Goal: Obtain resource: Download file/media

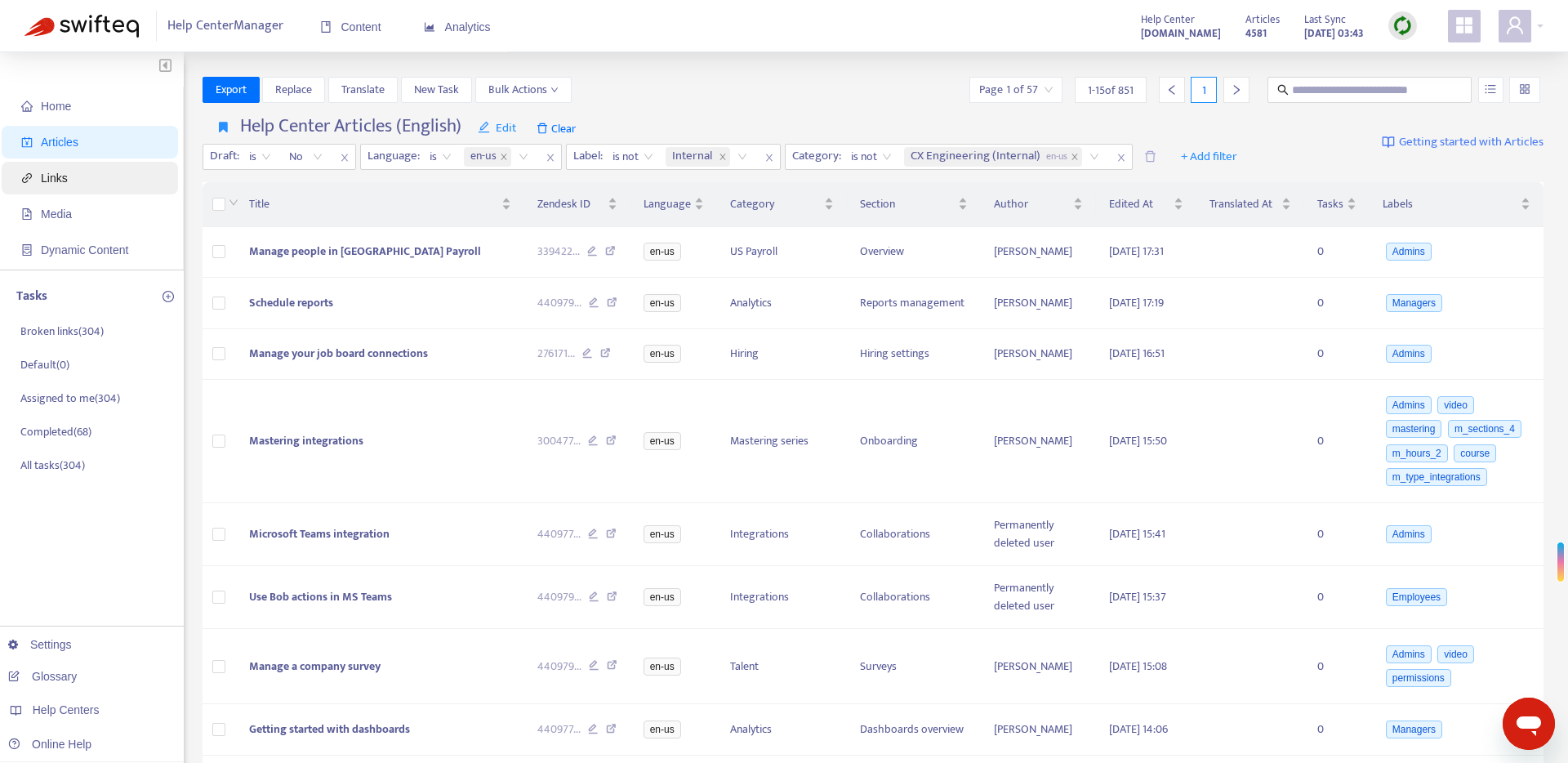
click at [85, 175] on span "Links" at bounding box center [93, 178] width 143 height 33
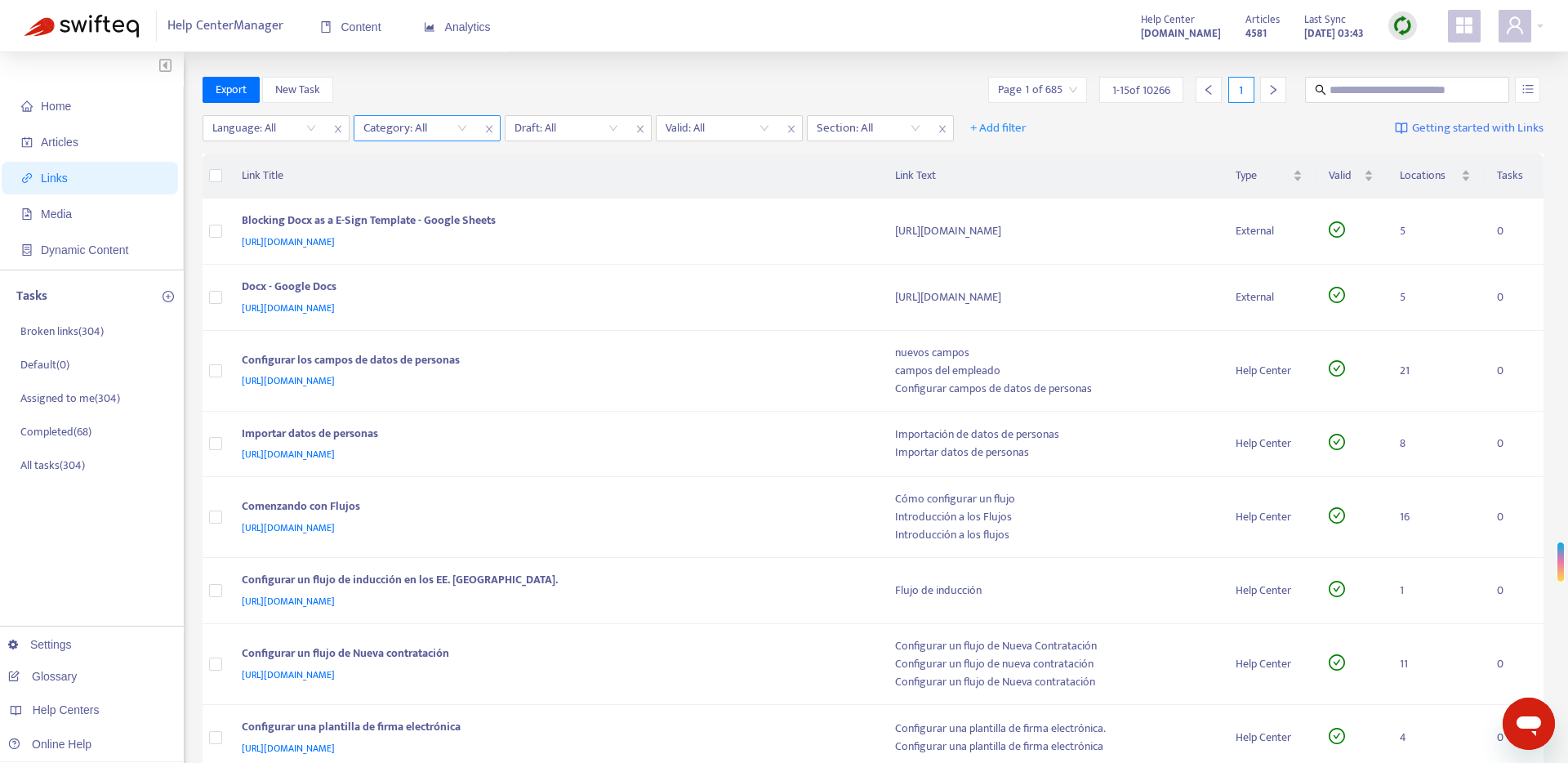
click at [384, 120] on div at bounding box center [407, 128] width 98 height 20
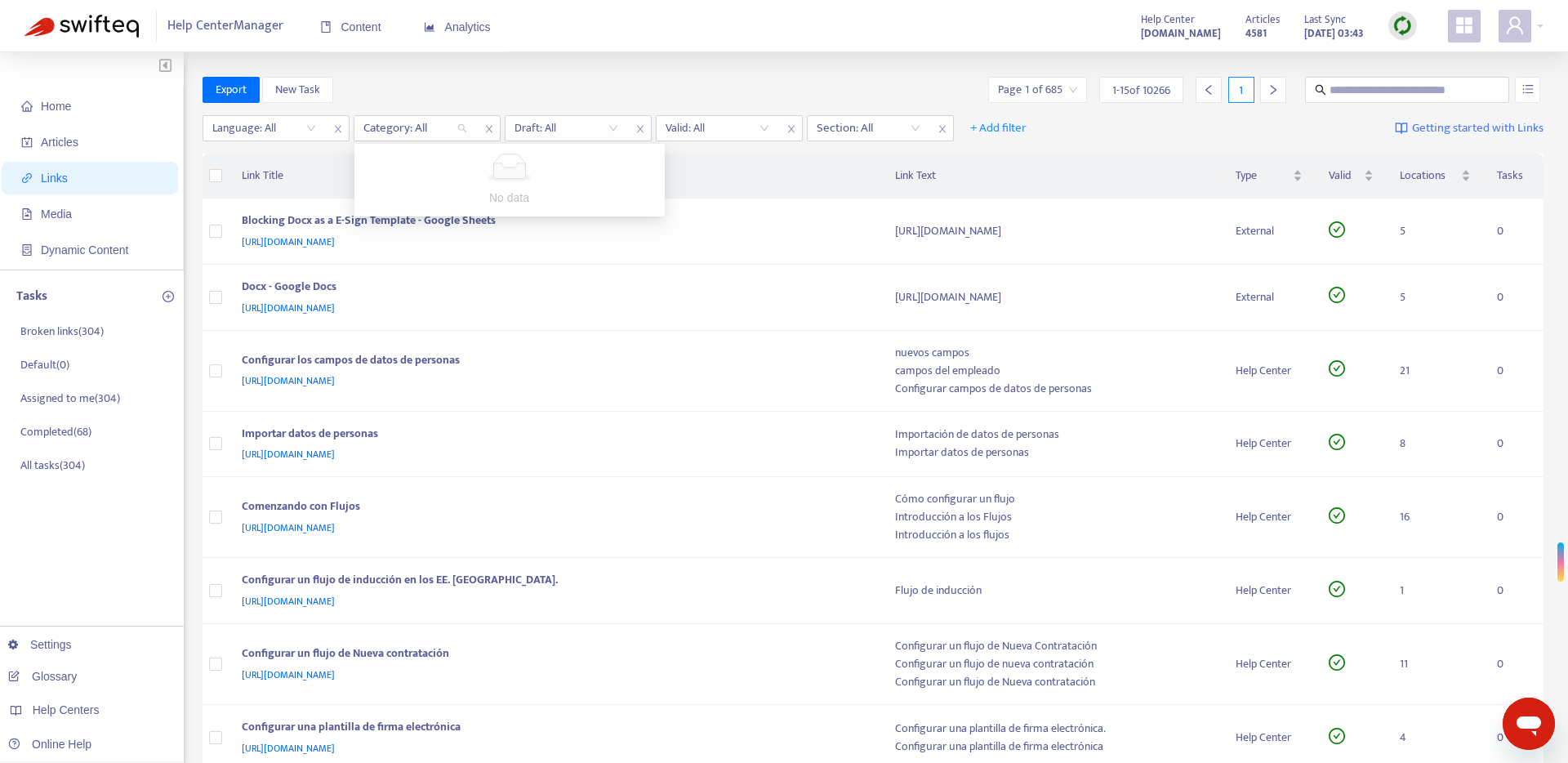
click at [429, 183] on div "No data" at bounding box center [509, 180] width 291 height 53
click at [420, 128] on div at bounding box center [407, 128] width 98 height 20
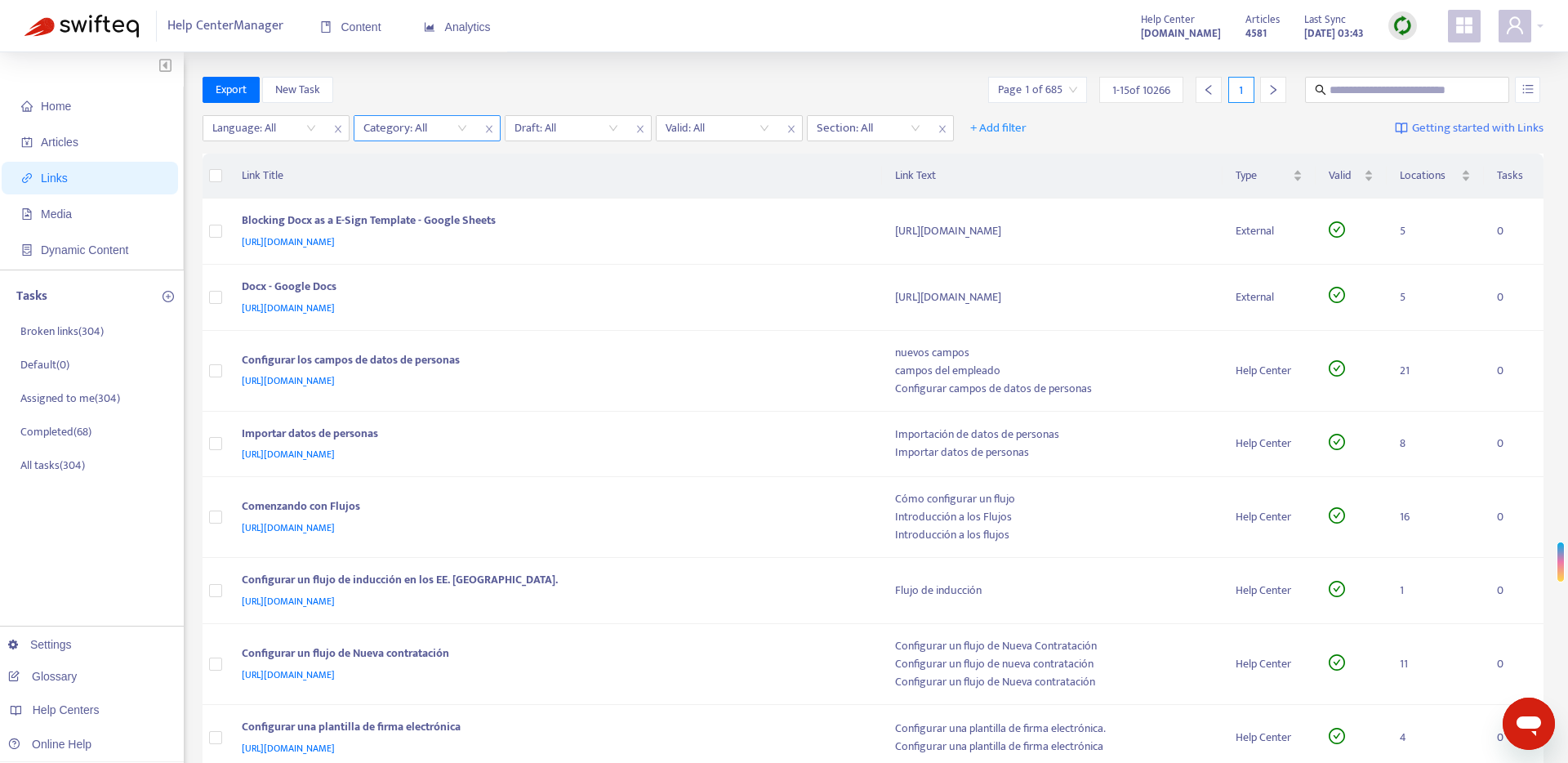
type input "*"
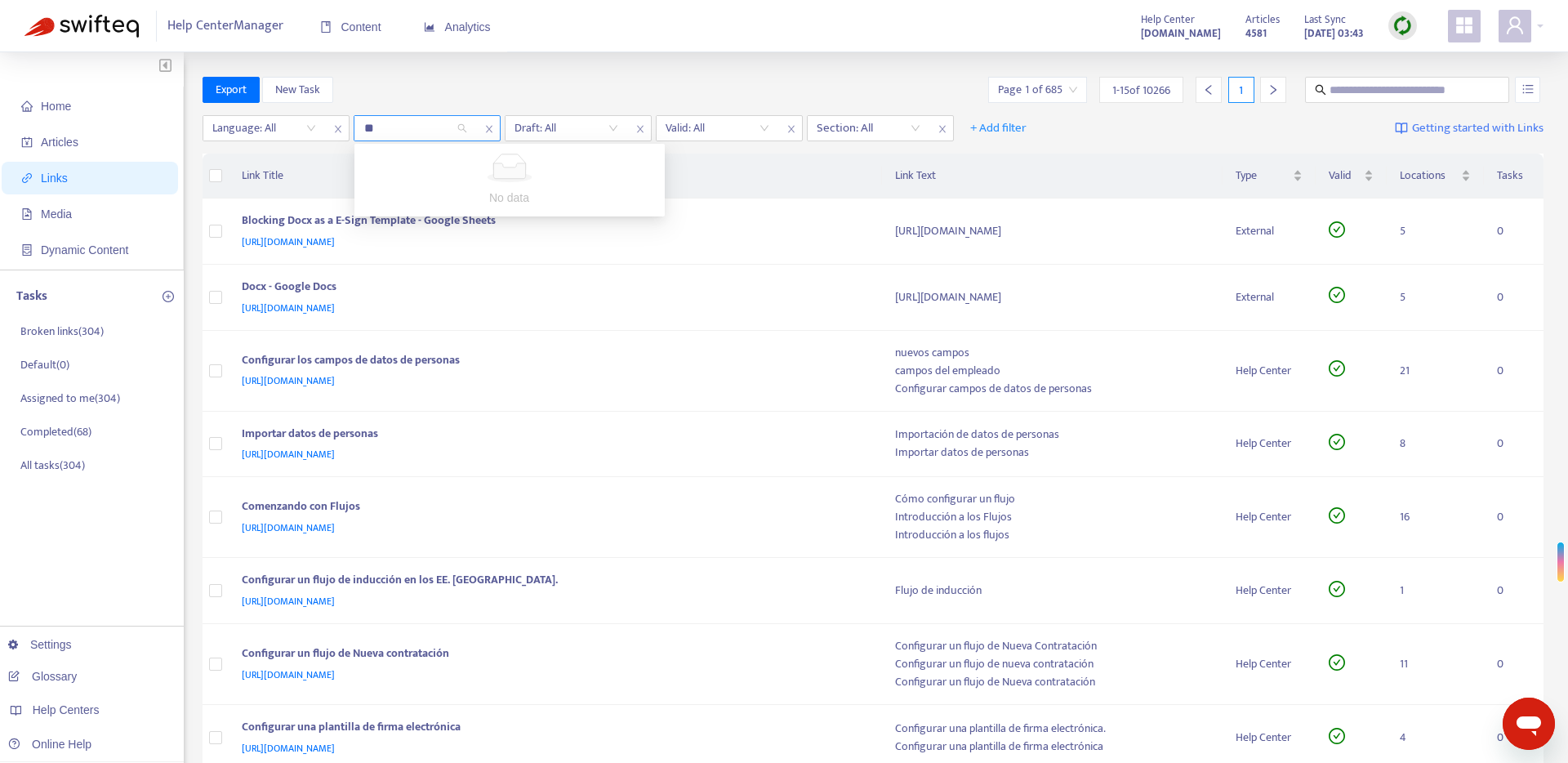
type input "*"
click at [1068, 91] on input "search" at bounding box center [1038, 90] width 79 height 24
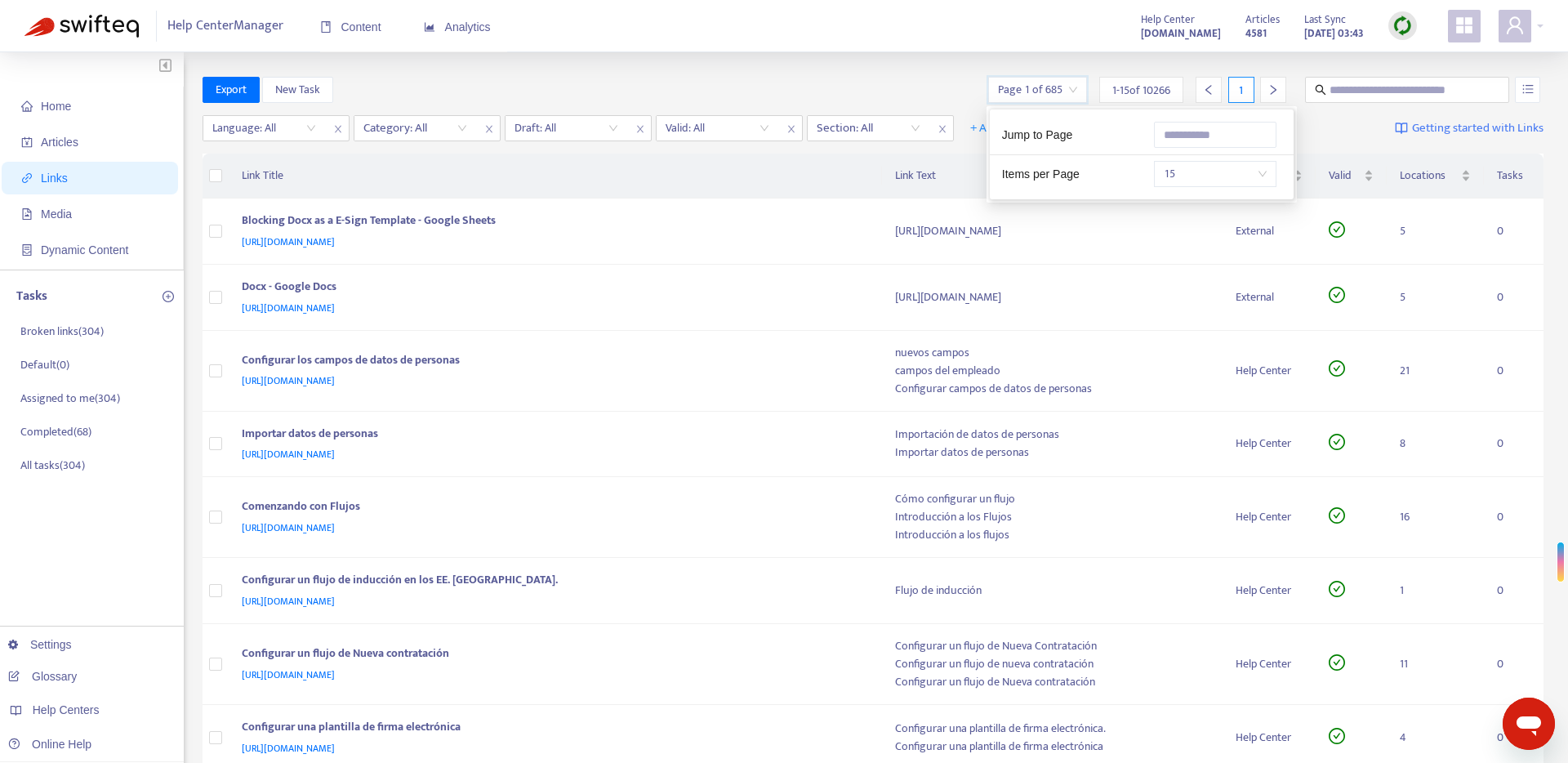
click at [1068, 91] on input "search" at bounding box center [1038, 90] width 79 height 24
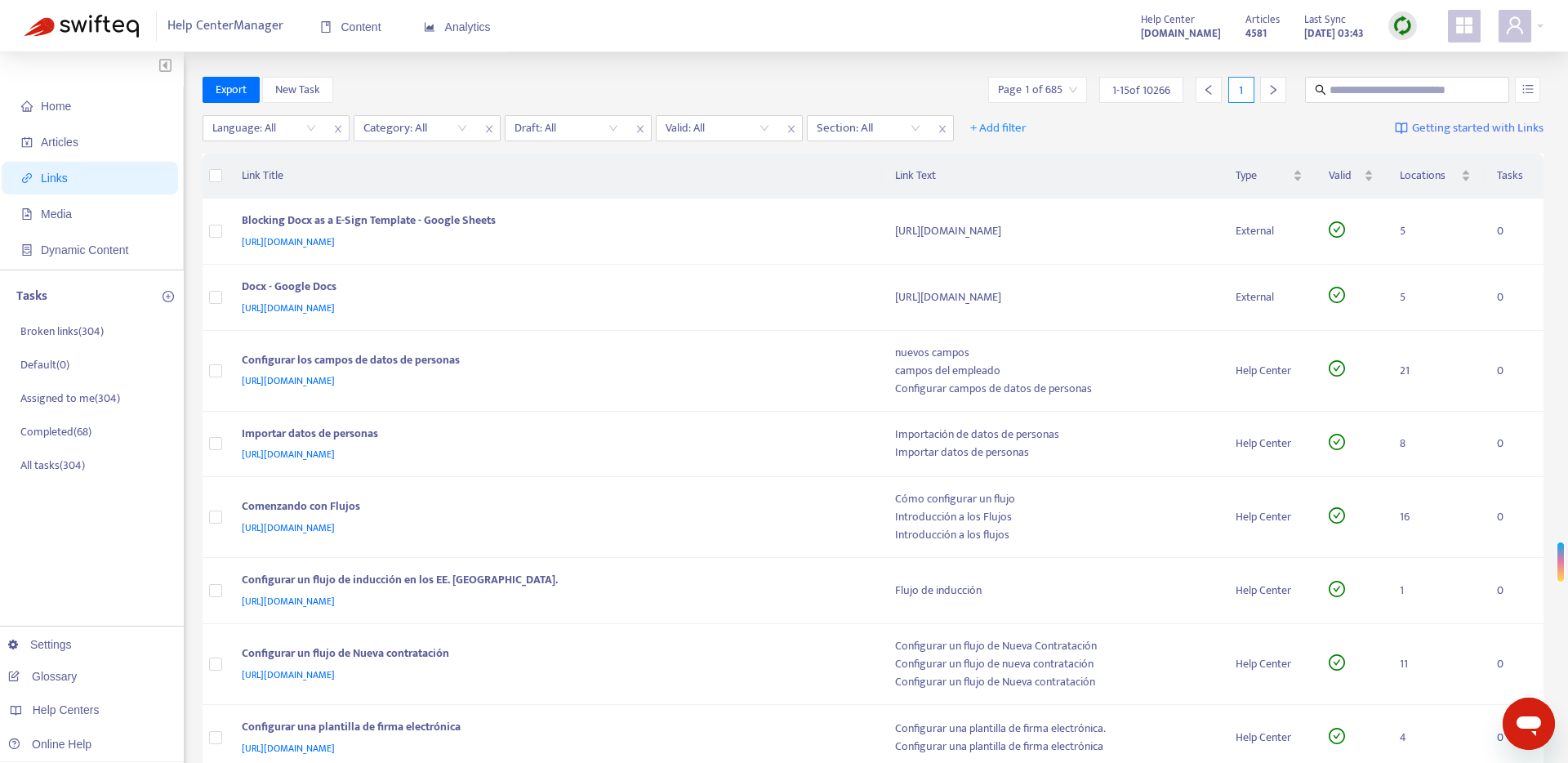
click at [958, 84] on div "Export New Task Page 1 of 685 1 - 15 of 10266 1" at bounding box center [874, 90] width 1342 height 26
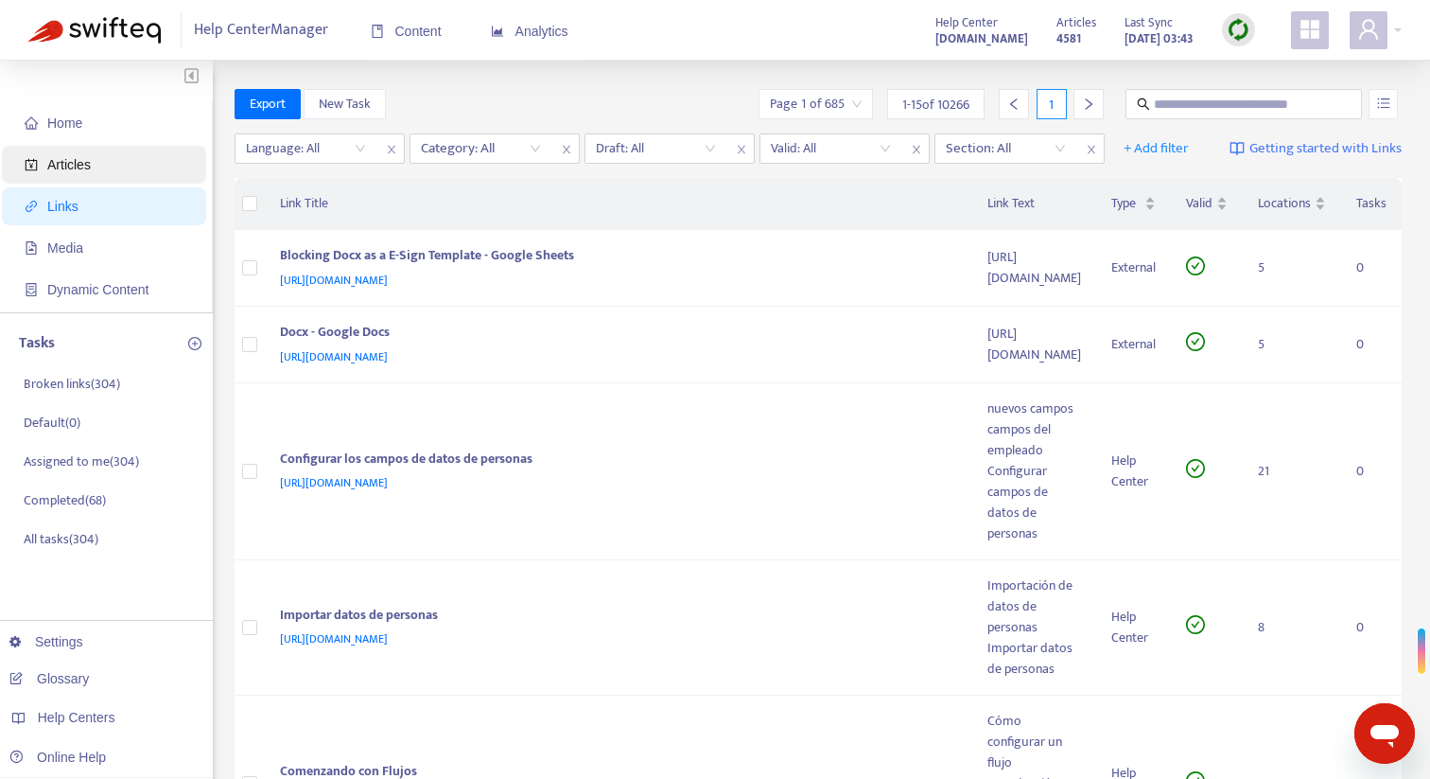
click at [89, 173] on span "Articles" at bounding box center [108, 165] width 166 height 38
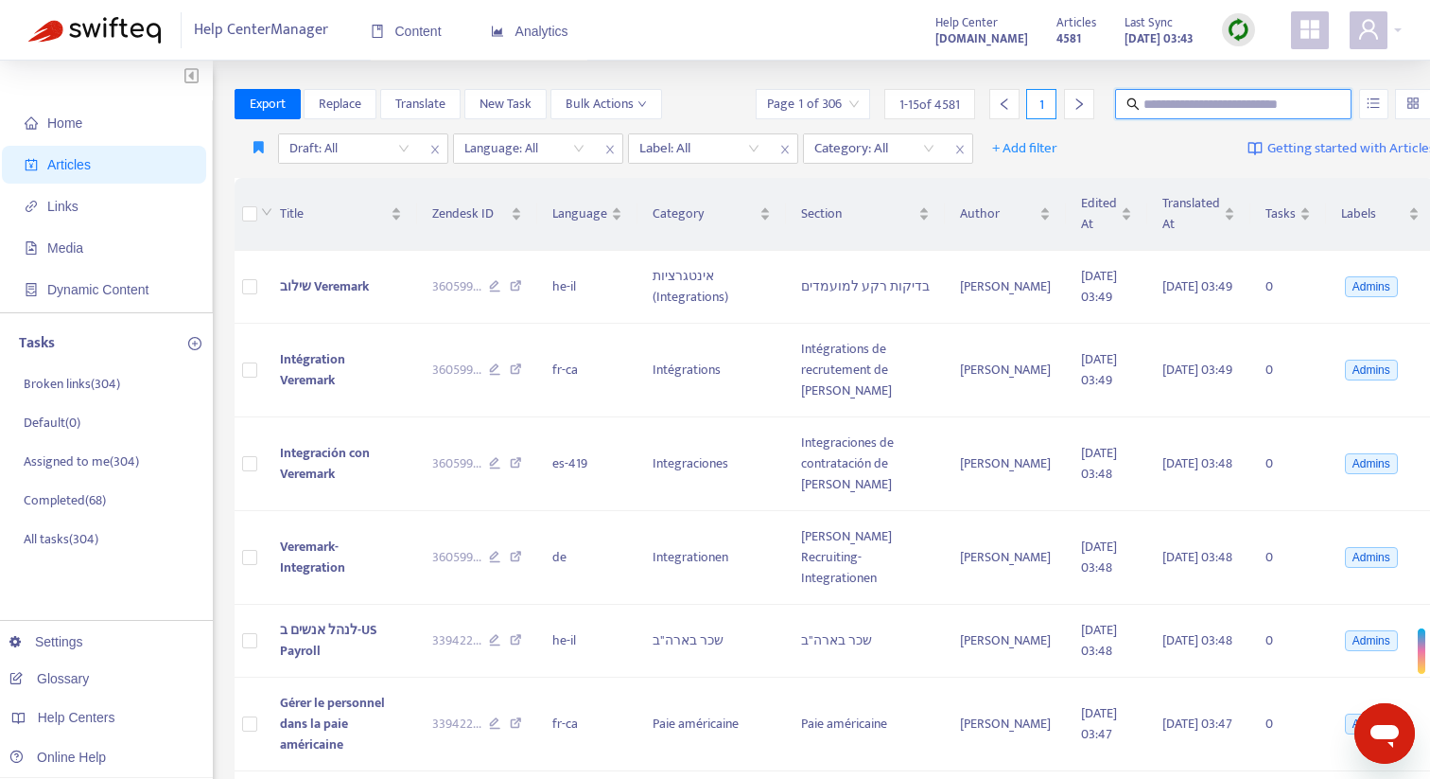
click at [1150, 108] on input "text" at bounding box center [1235, 104] width 182 height 21
type input "**********"
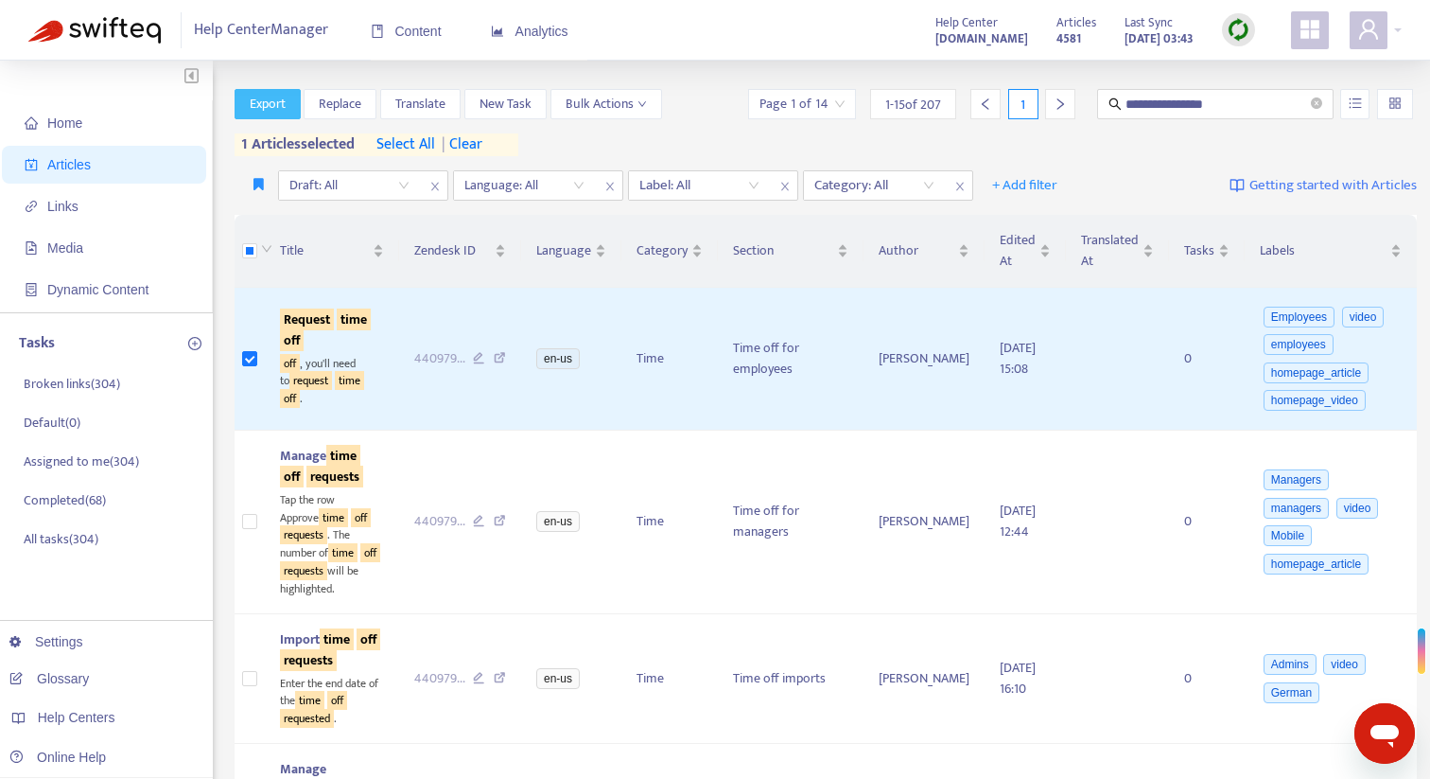
click at [257, 100] on span "Export" at bounding box center [268, 104] width 36 height 21
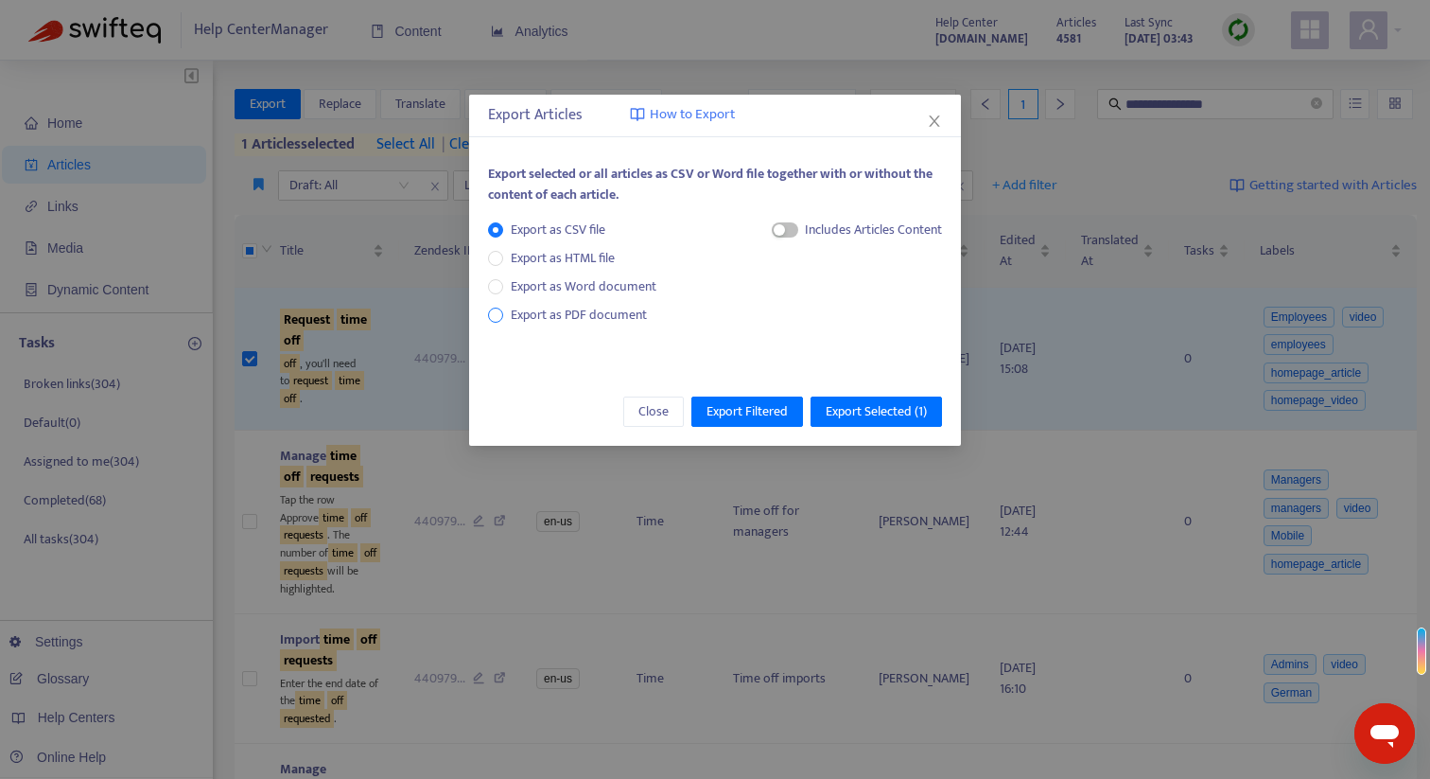
click at [610, 318] on span "Export as PDF document" at bounding box center [579, 315] width 136 height 22
click at [866, 412] on span "Export Selected ( 1 )" at bounding box center [876, 411] width 101 height 21
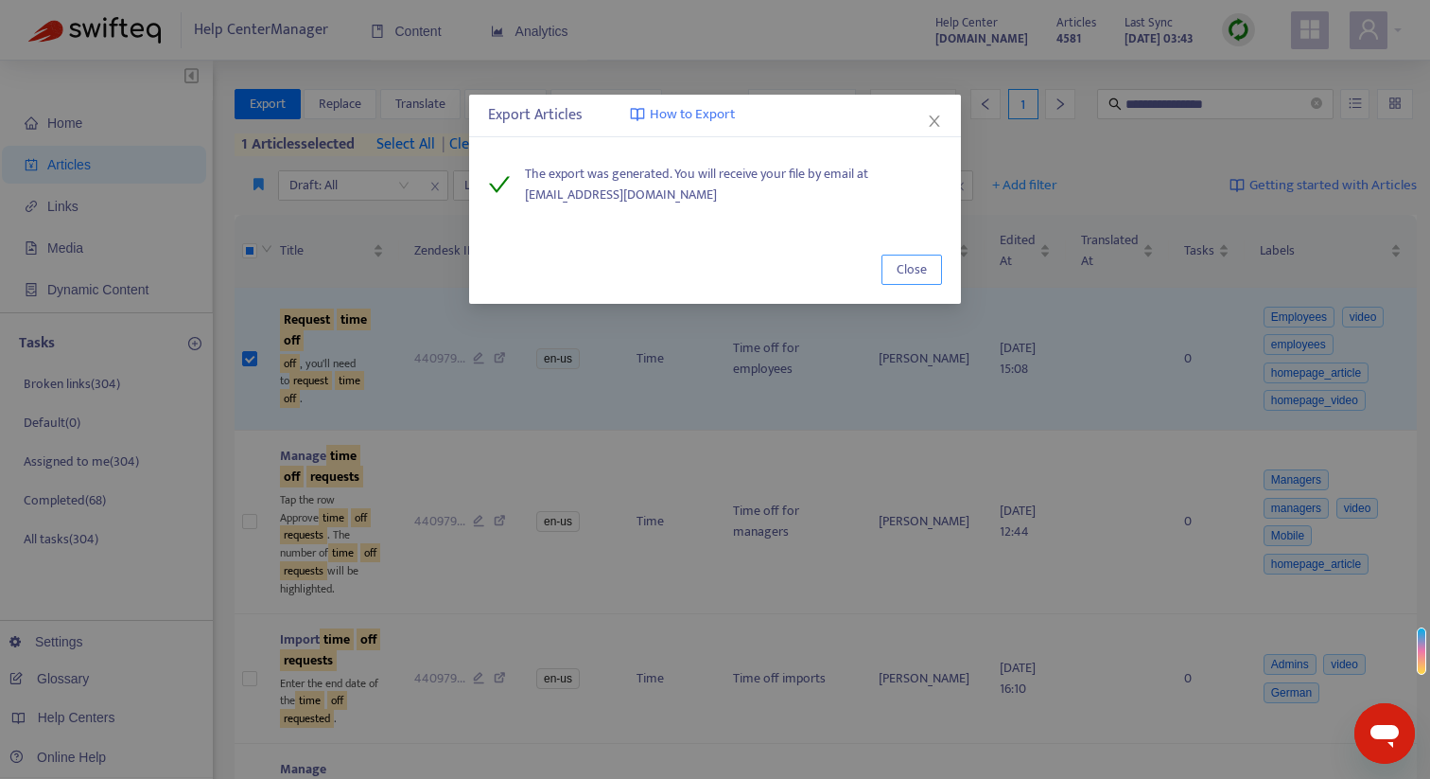
click at [915, 274] on span "Close" at bounding box center [912, 269] width 30 height 21
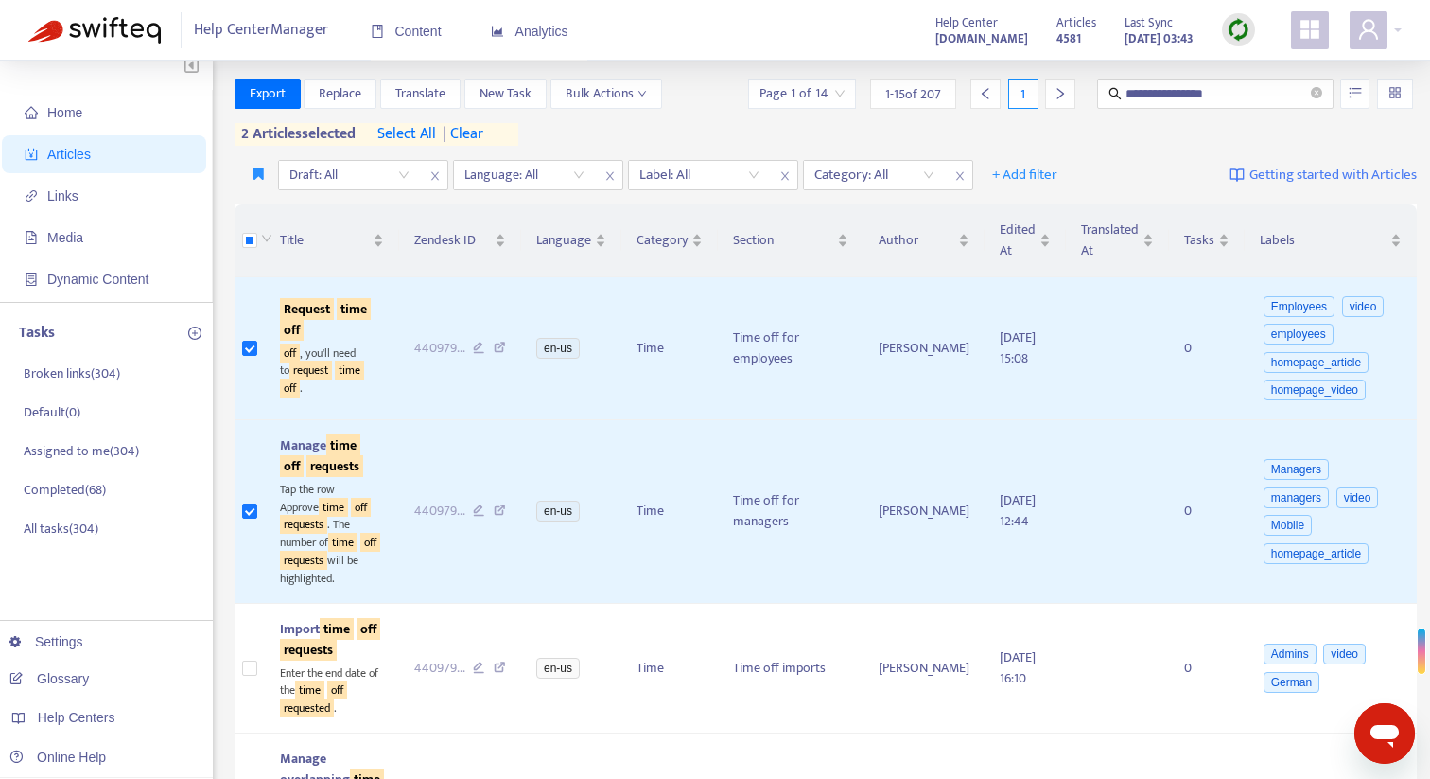
scroll to position [17, 0]
